Goal: Transaction & Acquisition: Purchase product/service

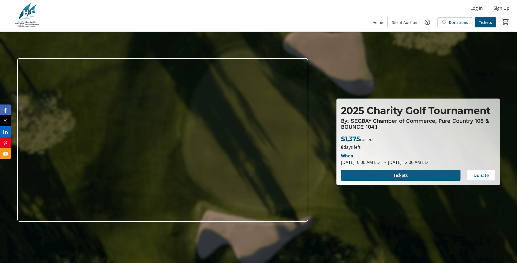
click at [382, 174] on span at bounding box center [401, 175] width 120 height 13
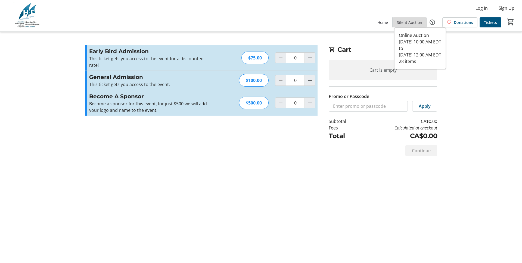
click at [414, 24] on span "Silent Auction" at bounding box center [409, 23] width 25 height 6
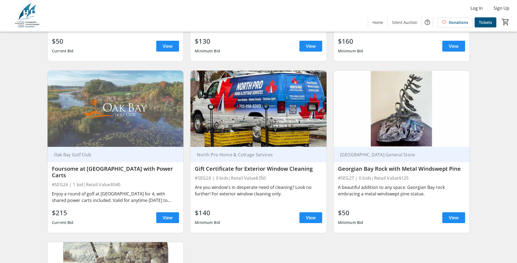
scroll to position [1356, 0]
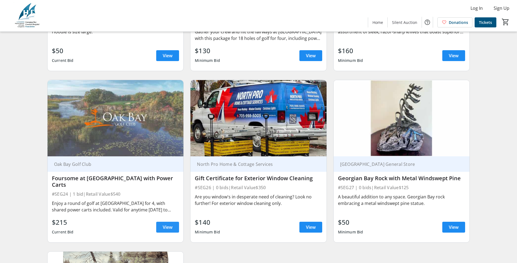
click at [167, 228] on span "View" at bounding box center [168, 227] width 10 height 7
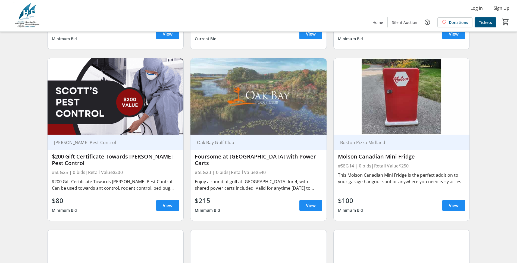
scroll to position [694, 0]
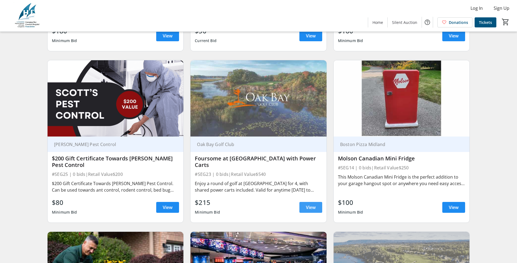
click at [307, 211] on span "View" at bounding box center [311, 207] width 10 height 7
